Goal: Check status: Check status

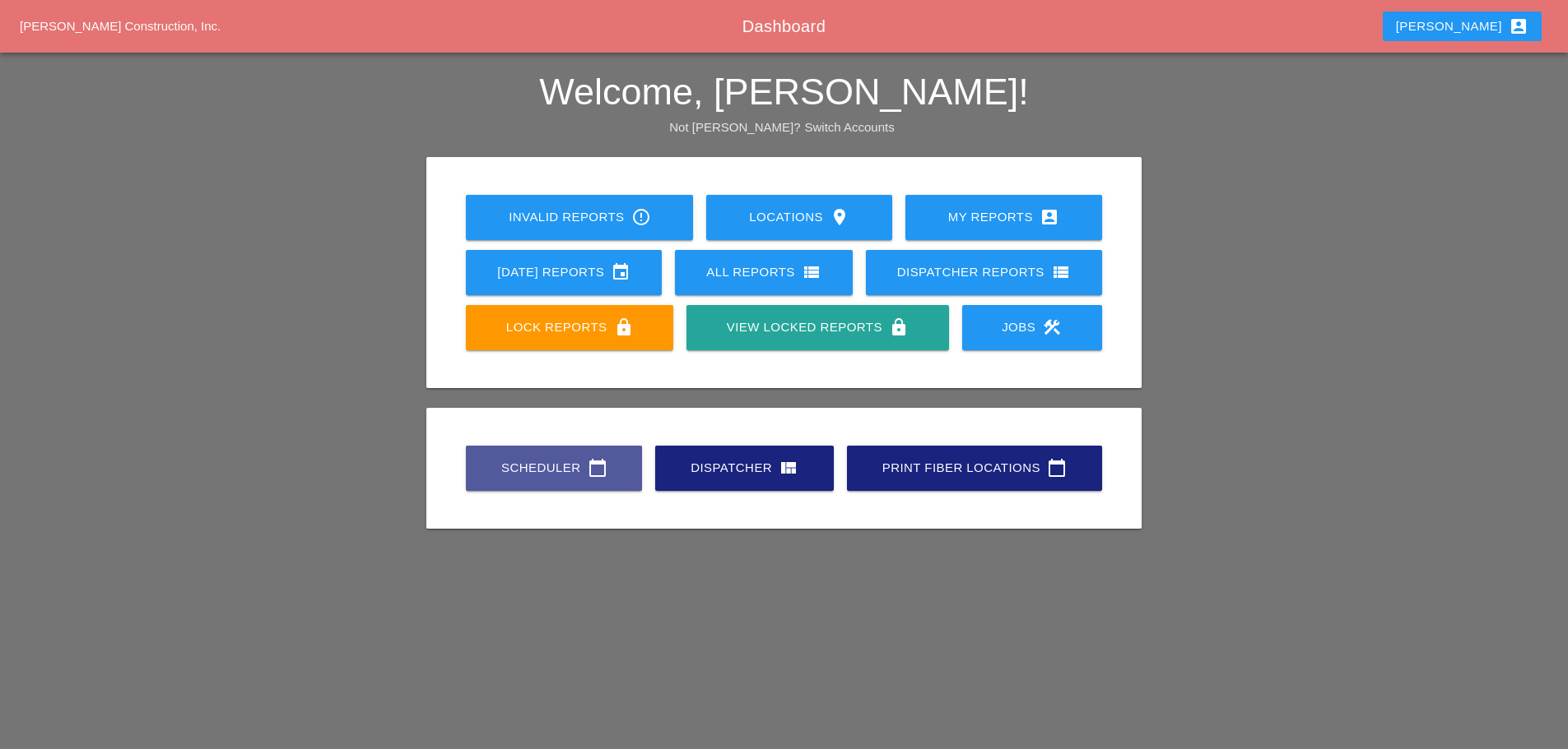
click at [512, 466] on div "Scheduler calendar_today" at bounding box center [554, 467] width 124 height 20
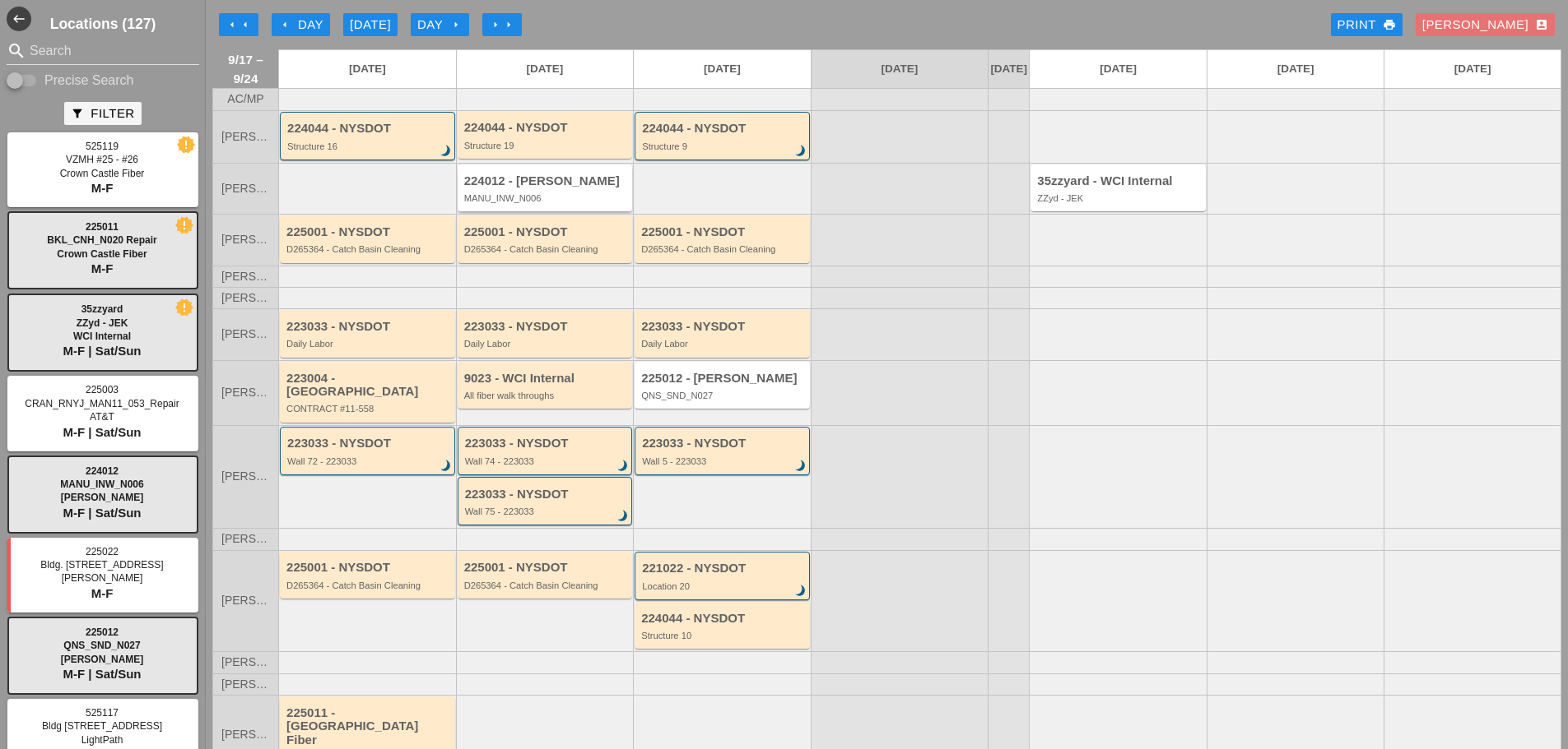
click at [528, 203] on div "MANU_INW_N006" at bounding box center [546, 199] width 165 height 10
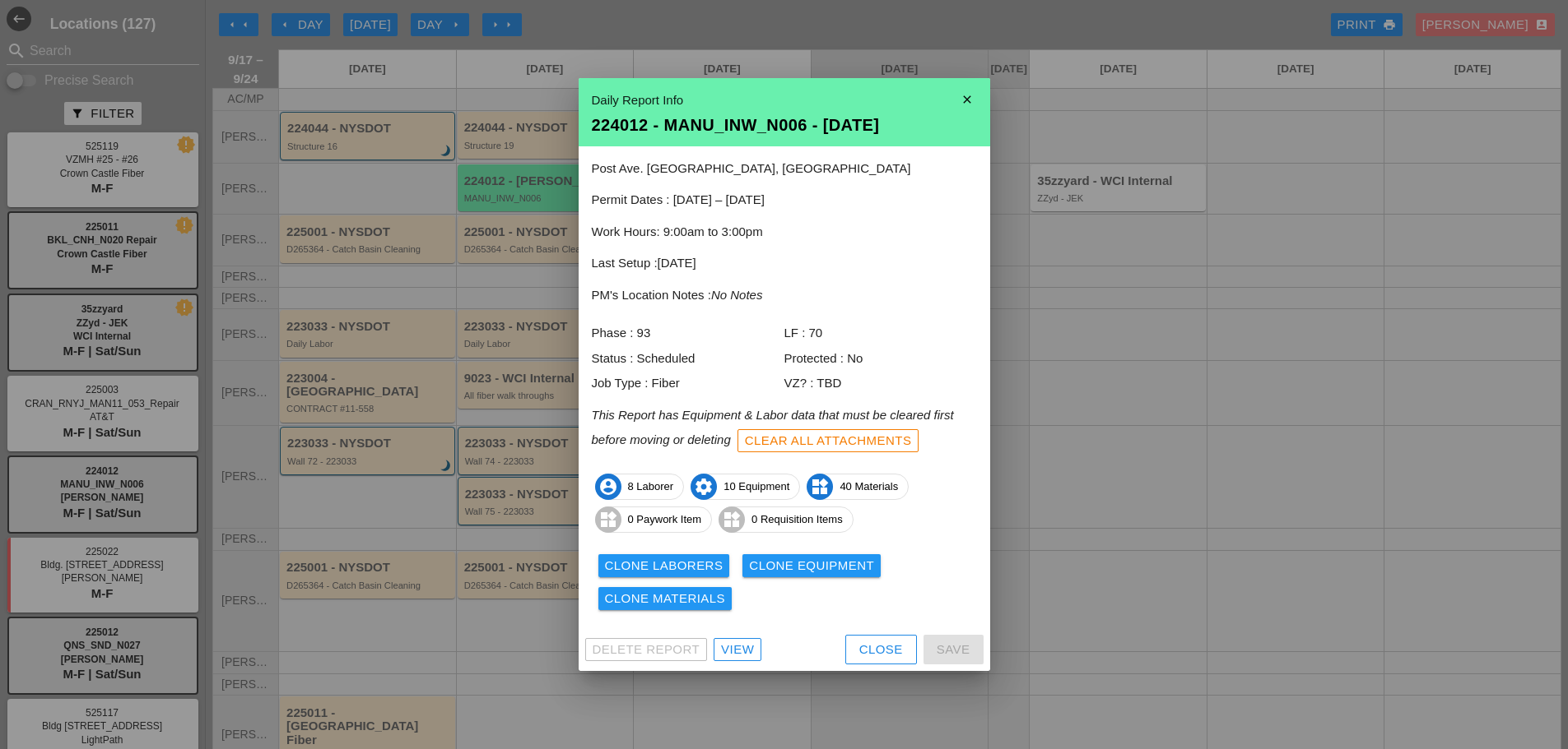
click at [737, 645] on div "View" at bounding box center [737, 650] width 33 height 19
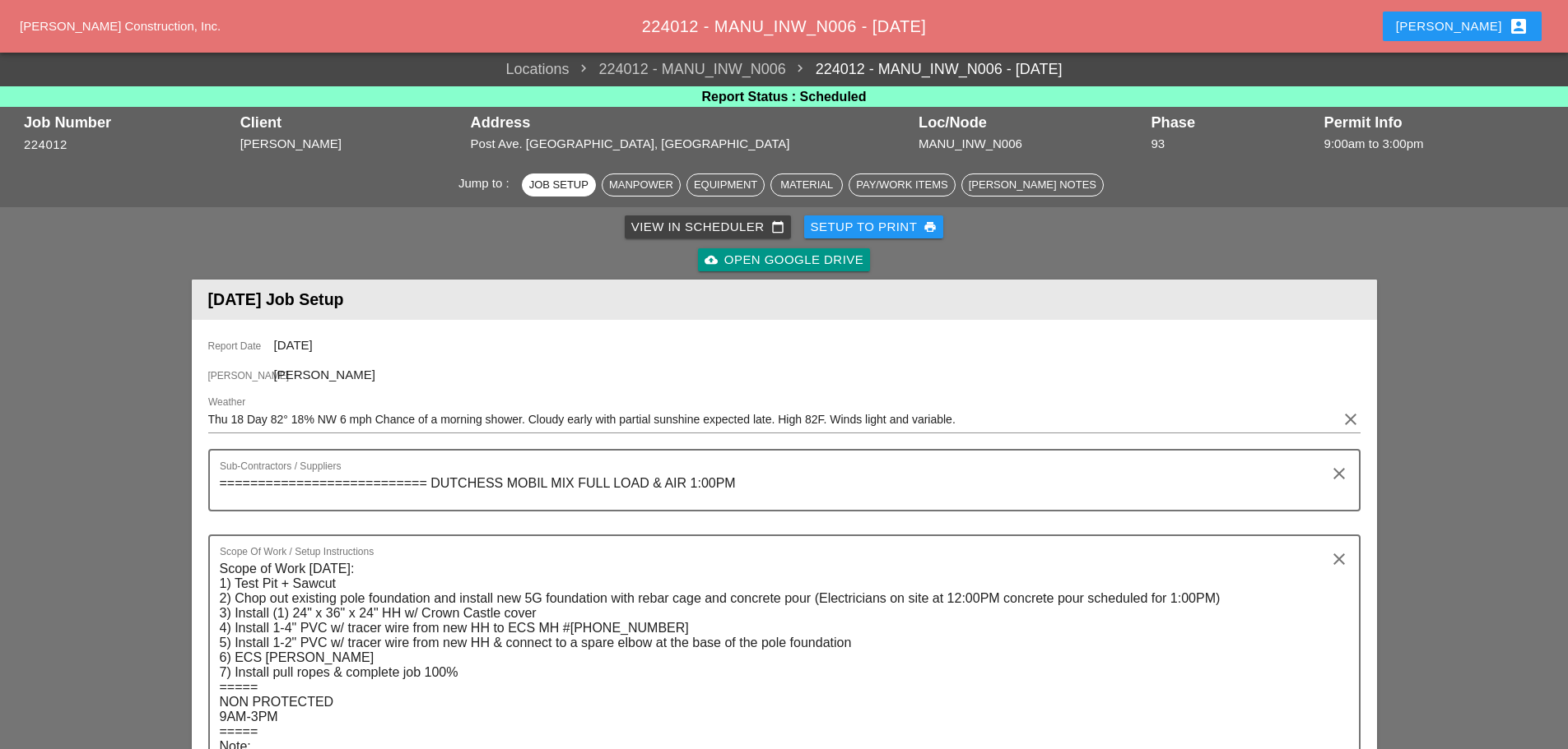
click at [1473, 11] on button "[PERSON_NAME] account_box" at bounding box center [1462, 26] width 159 height 30
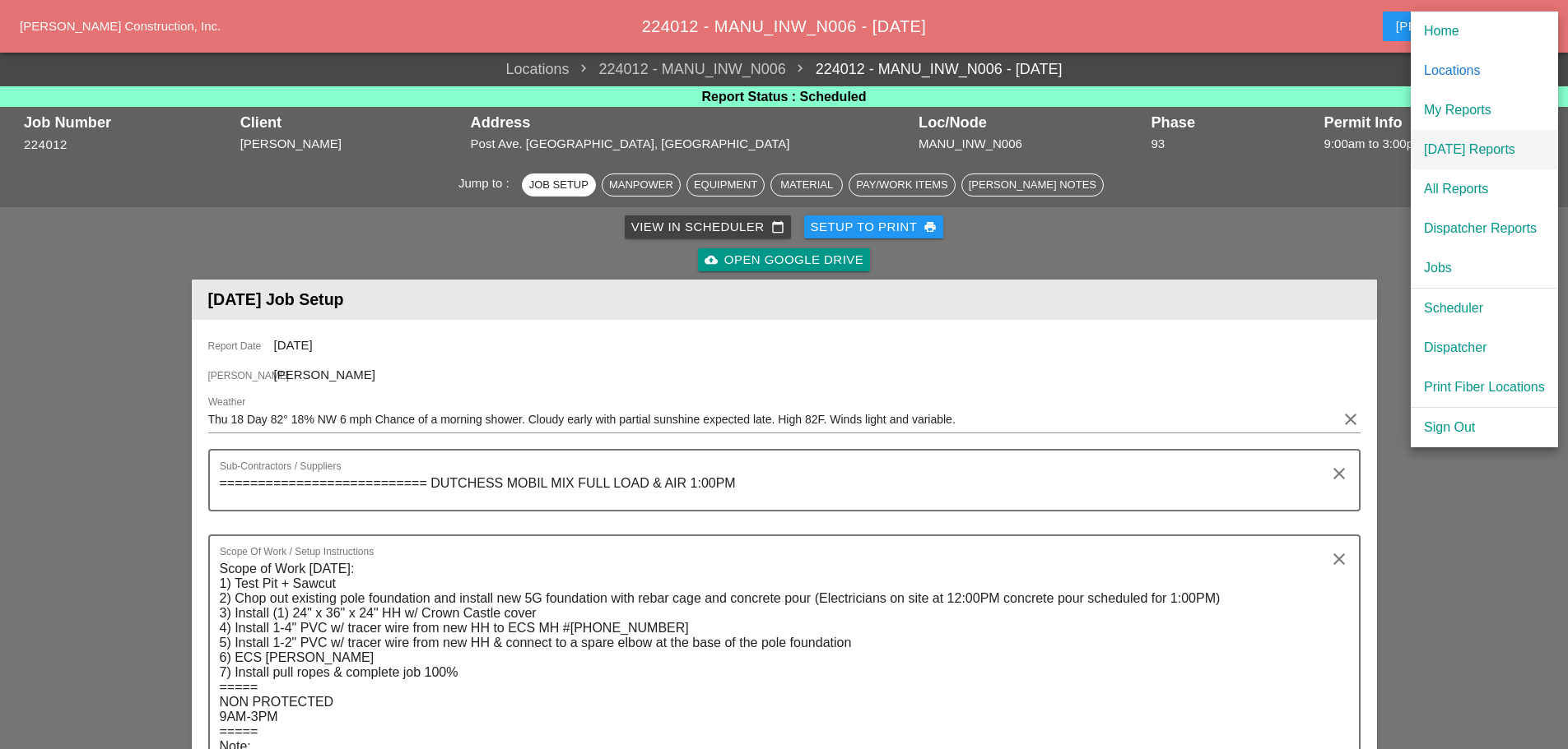
click at [1472, 148] on div "[DATE] Reports" at bounding box center [1484, 149] width 121 height 20
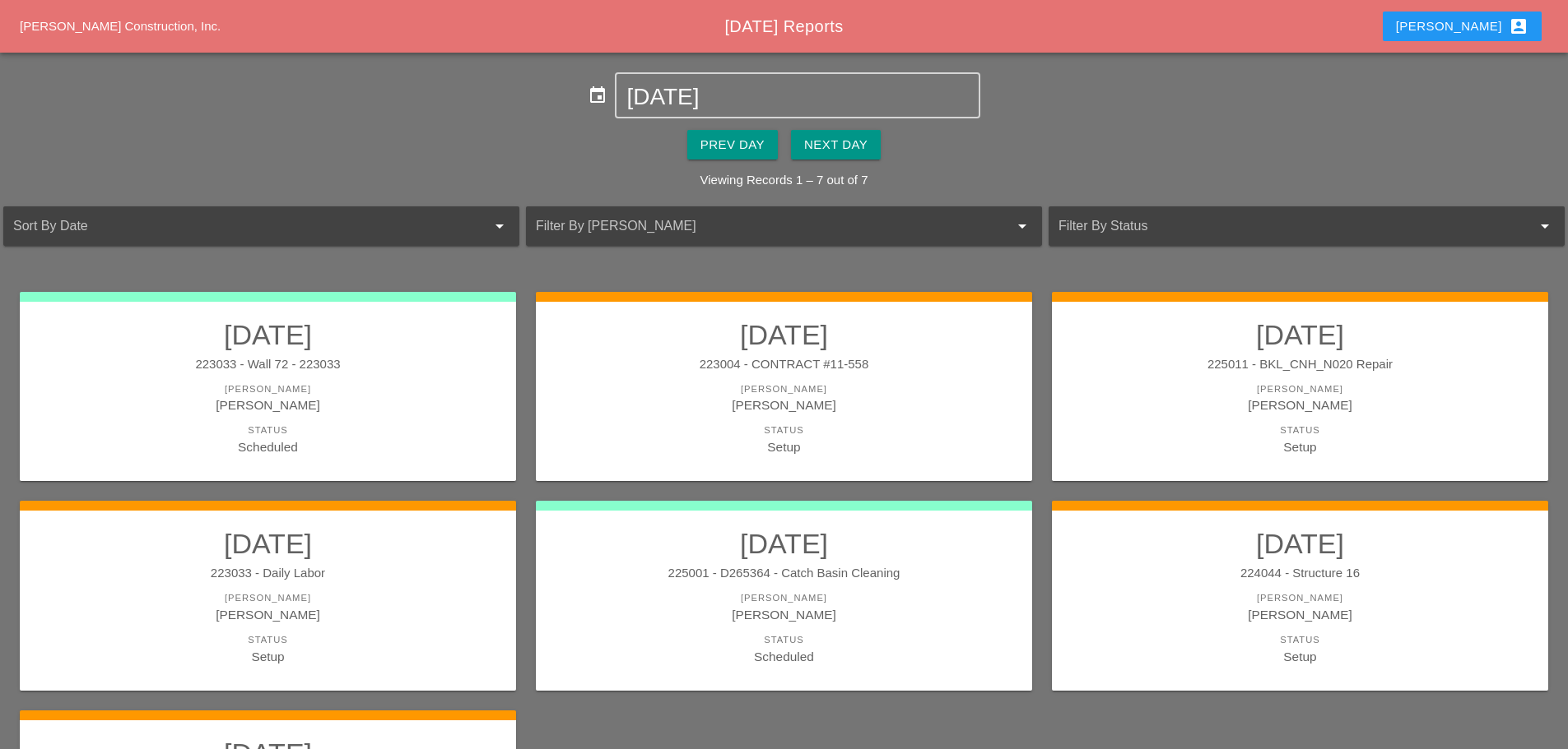
click at [838, 148] on div "Next Day" at bounding box center [836, 145] width 63 height 19
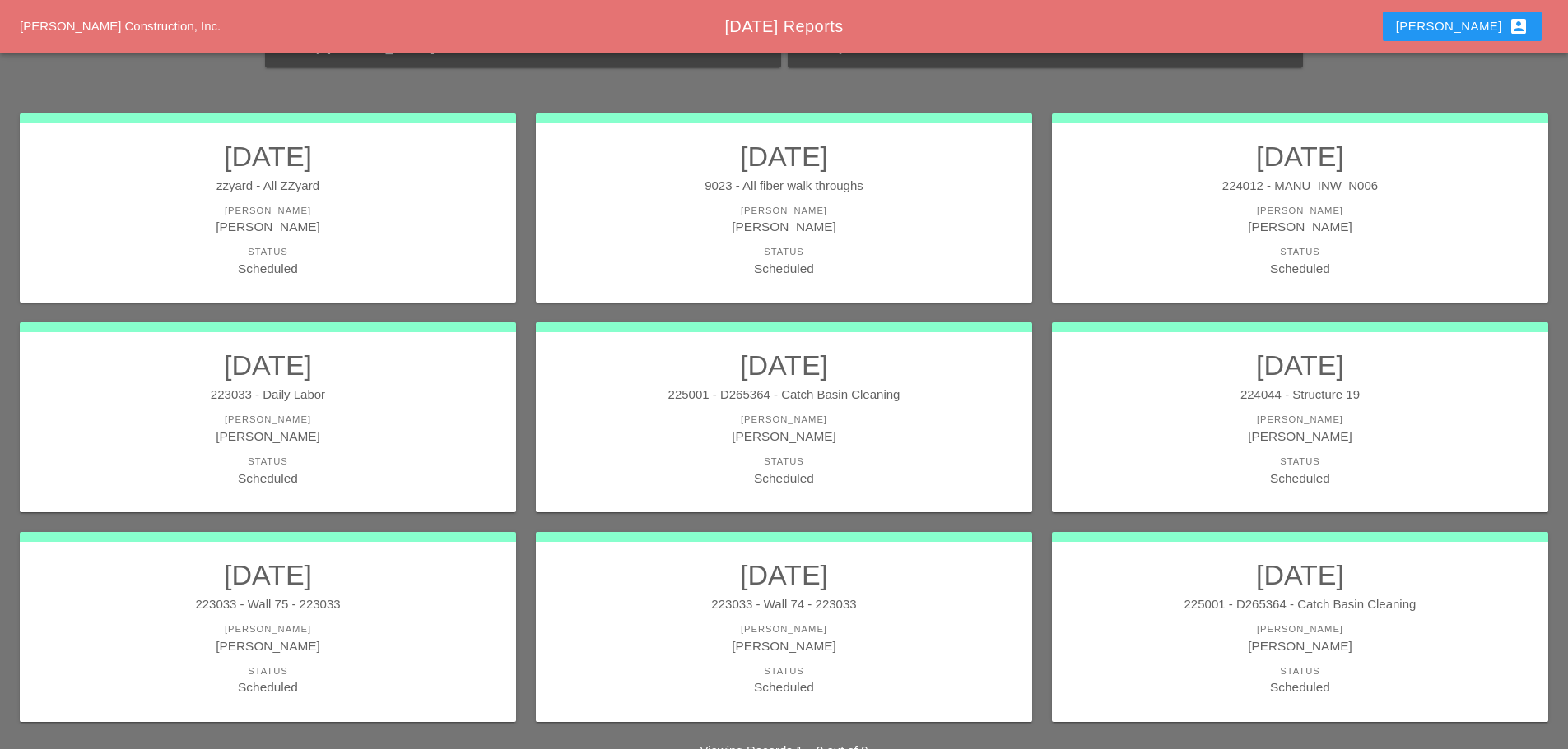
scroll to position [222, 0]
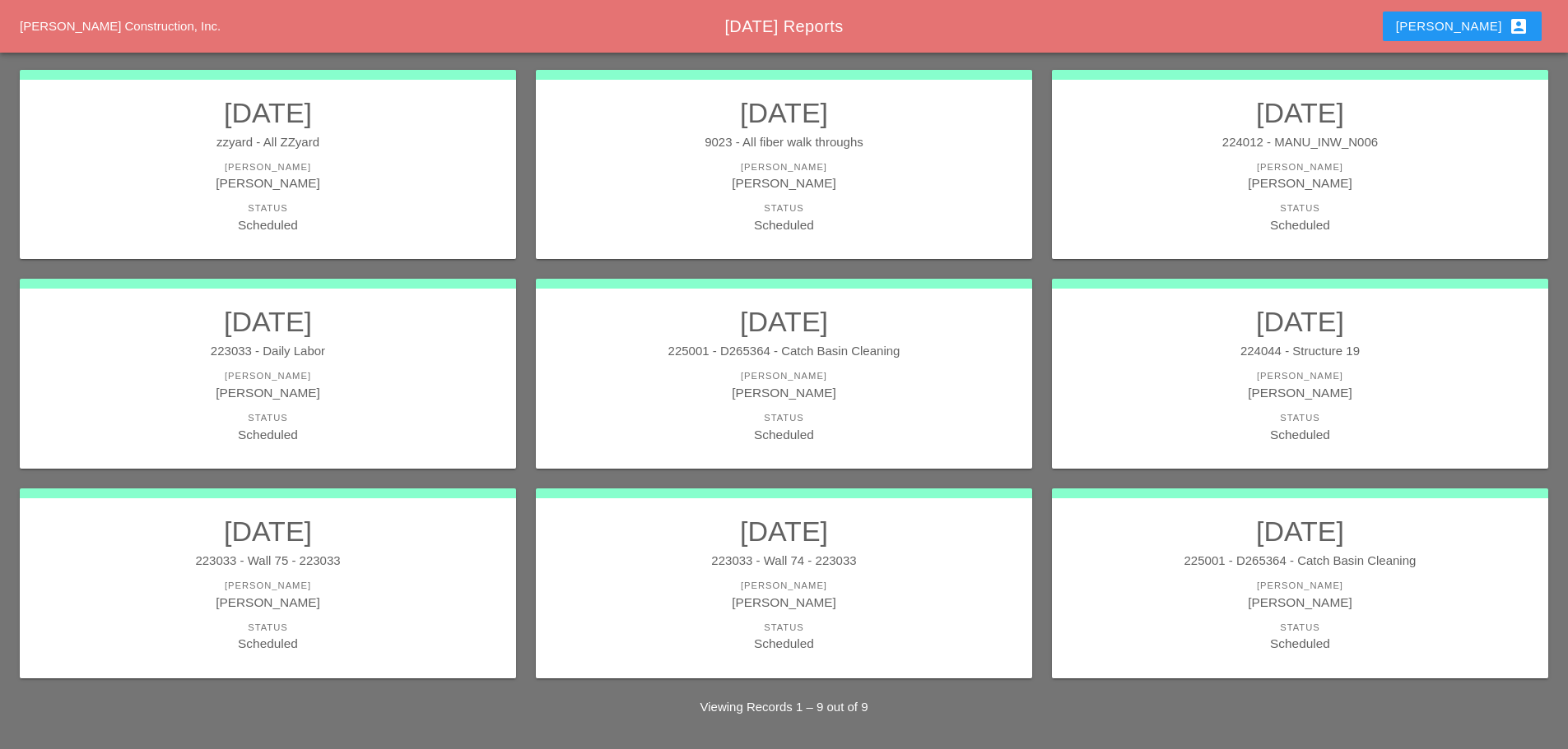
click at [1213, 572] on link "[DATE] 225001 - D265364 - Catch Basin Cleaning [PERSON_NAME] [PERSON_NAME] Stat…" at bounding box center [1300, 584] width 463 height 138
